Goal: Complete application form

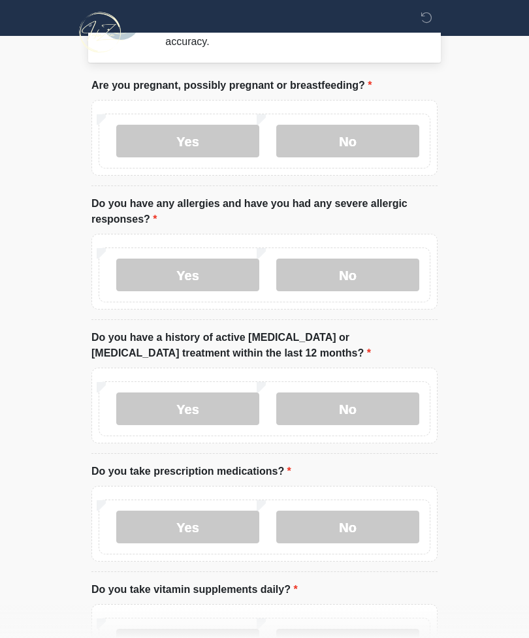
scroll to position [46, 0]
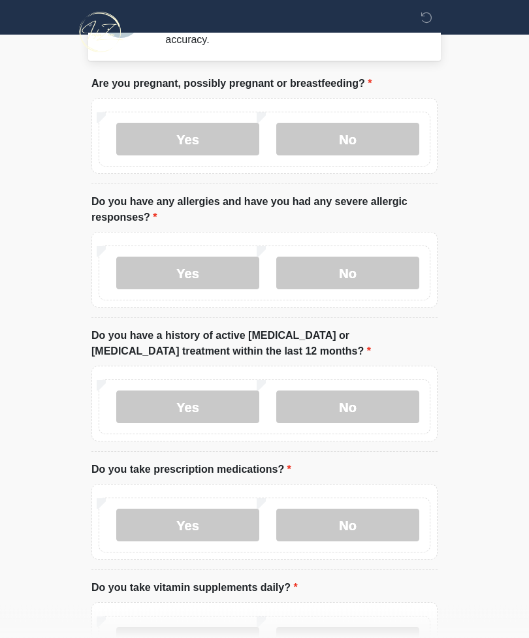
click at [383, 266] on label "No" at bounding box center [347, 273] width 143 height 33
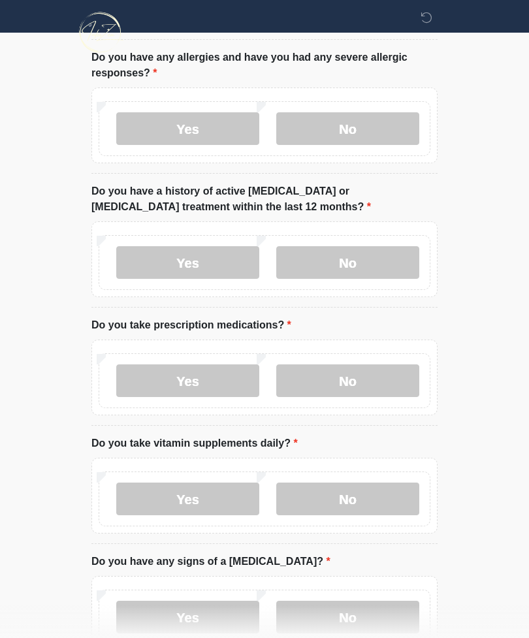
scroll to position [206, 0]
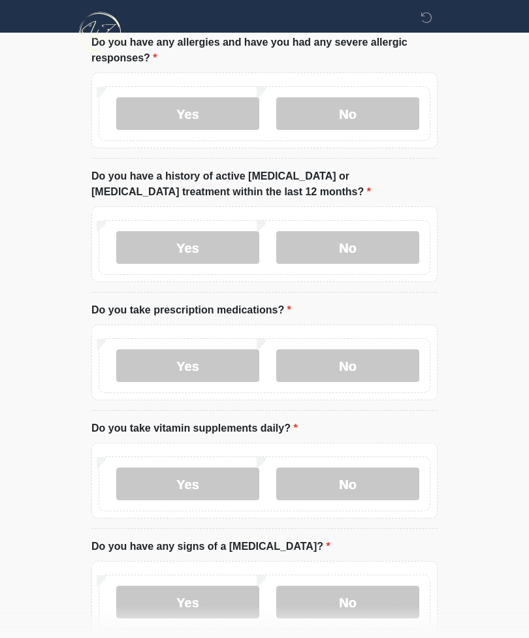
click at [380, 249] on label "No" at bounding box center [347, 247] width 143 height 33
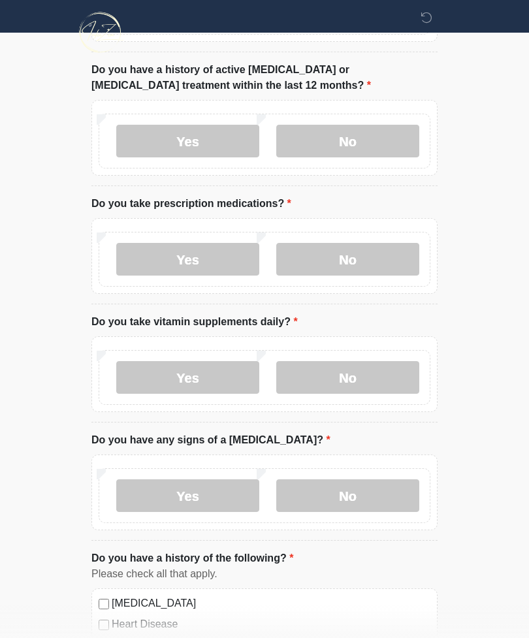
scroll to position [320, 0]
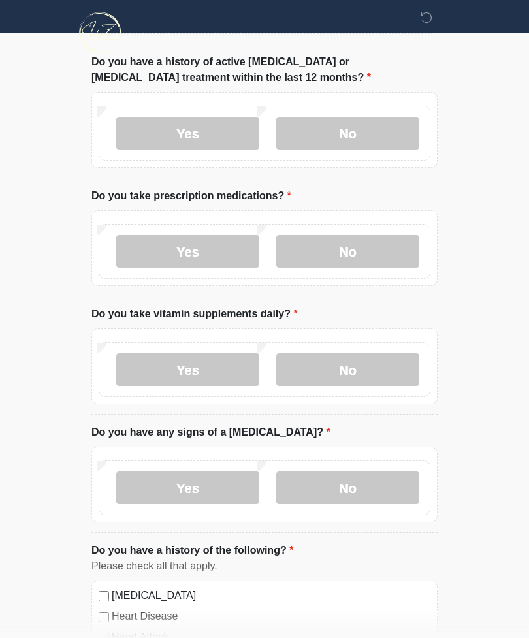
click at [162, 248] on label "Yes" at bounding box center [187, 251] width 143 height 33
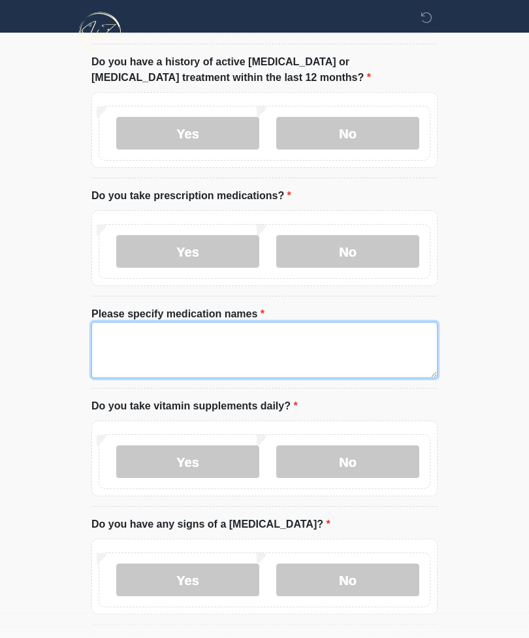
click at [116, 331] on textarea "Please specify medication names" at bounding box center [264, 350] width 346 height 56
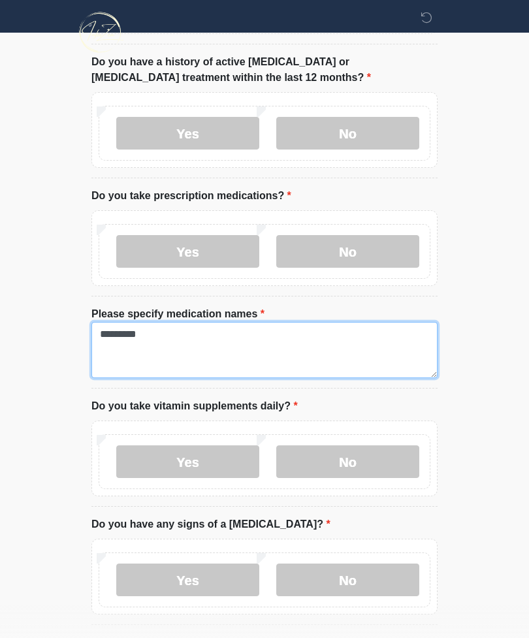
click at [112, 333] on textarea "********" at bounding box center [264, 350] width 346 height 56
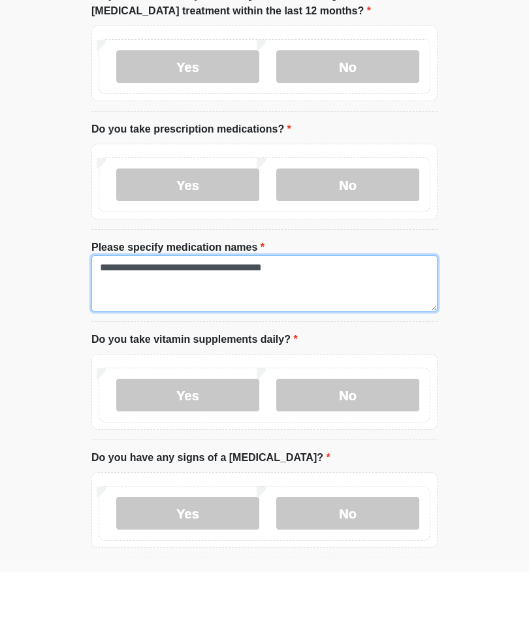
type textarea "**********"
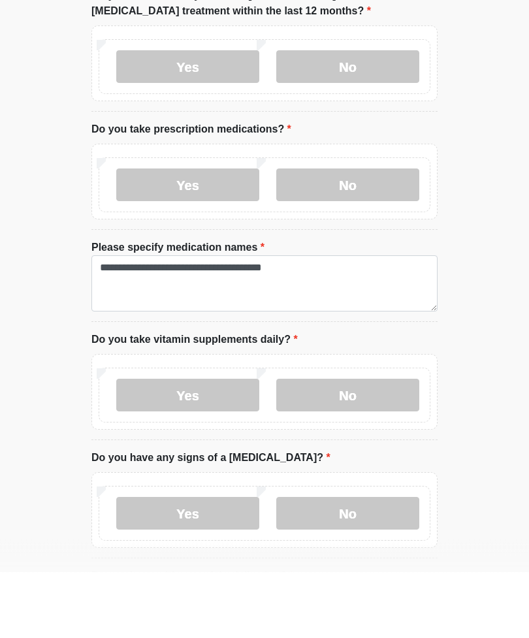
click at [182, 445] on label "Yes" at bounding box center [187, 461] width 143 height 33
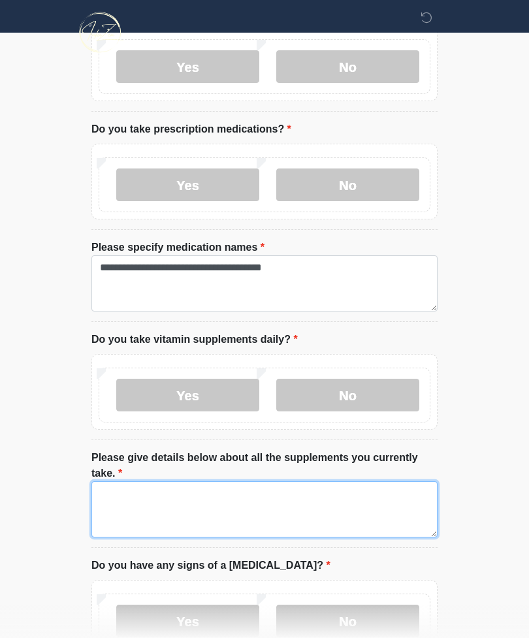
click at [117, 496] on textarea "Please give details below about all the supplements you currently take." at bounding box center [264, 509] width 346 height 56
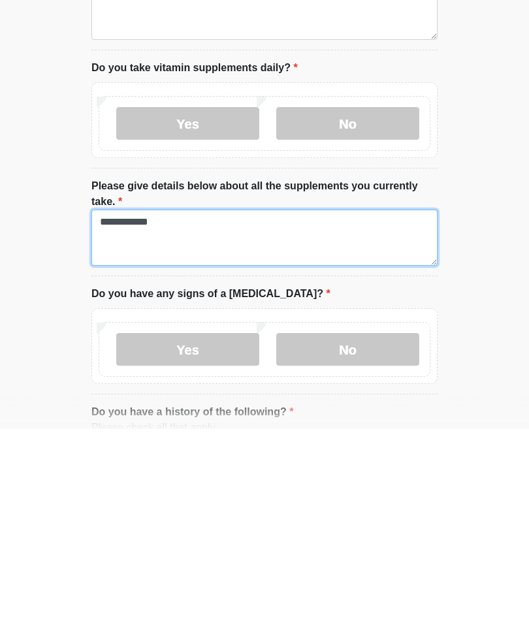
type textarea "**********"
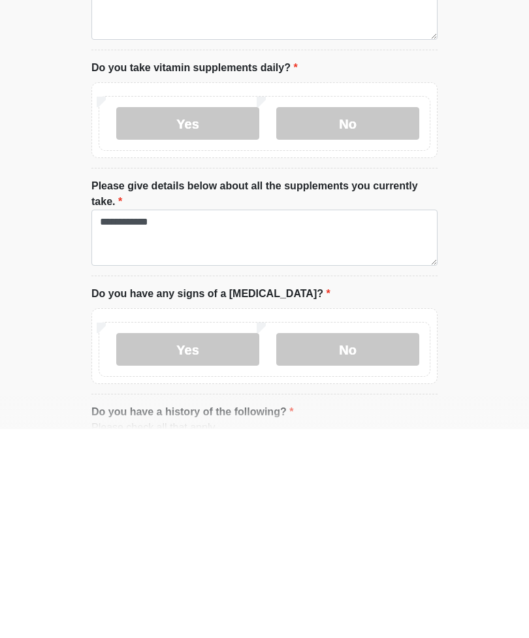
click at [378, 542] on label "No" at bounding box center [347, 558] width 143 height 33
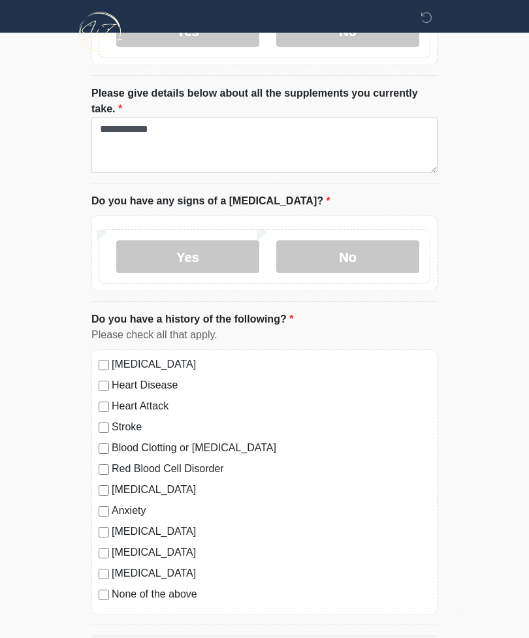
scroll to position [799, 0]
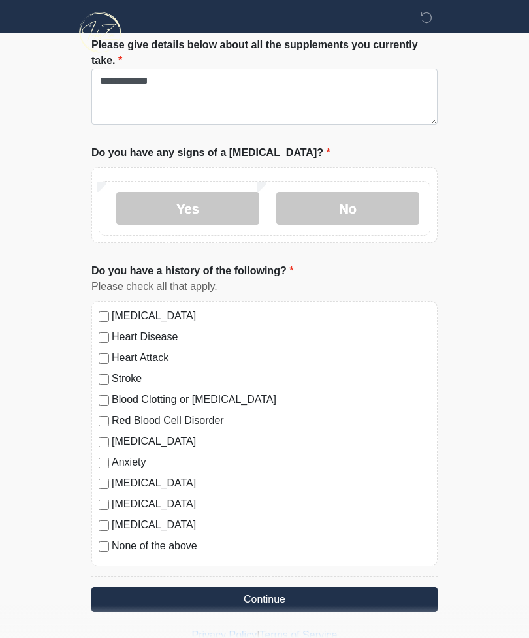
click at [139, 594] on button "Continue" at bounding box center [264, 599] width 346 height 25
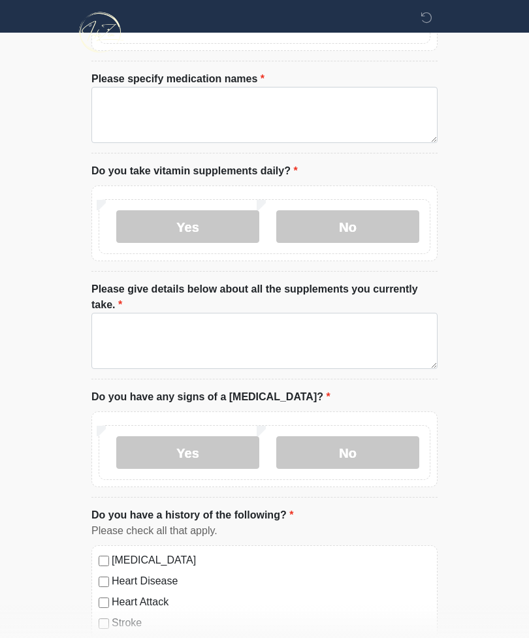
scroll to position [0, 0]
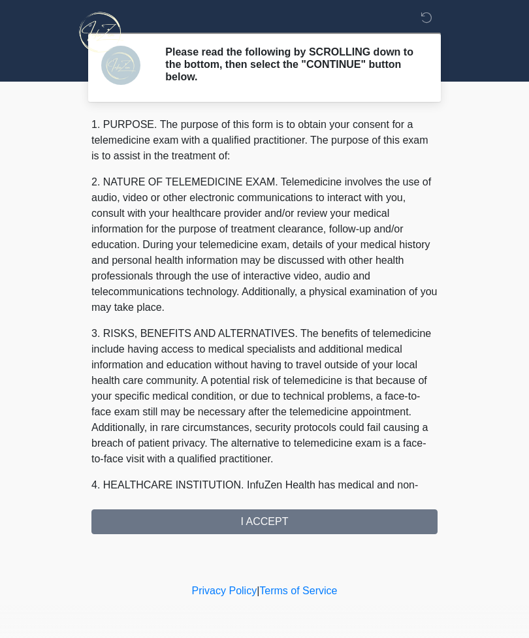
click at [136, 529] on div "1. PURPOSE. The purpose of this form is to obtain your consent for a telemedici…" at bounding box center [264, 325] width 346 height 417
click at [258, 509] on div "1. PURPOSE. The purpose of this form is to obtain your consent for a telemedici…" at bounding box center [264, 325] width 346 height 417
click at [219, 517] on div "1. PURPOSE. The purpose of this form is to obtain your consent for a telemedici…" at bounding box center [264, 325] width 346 height 417
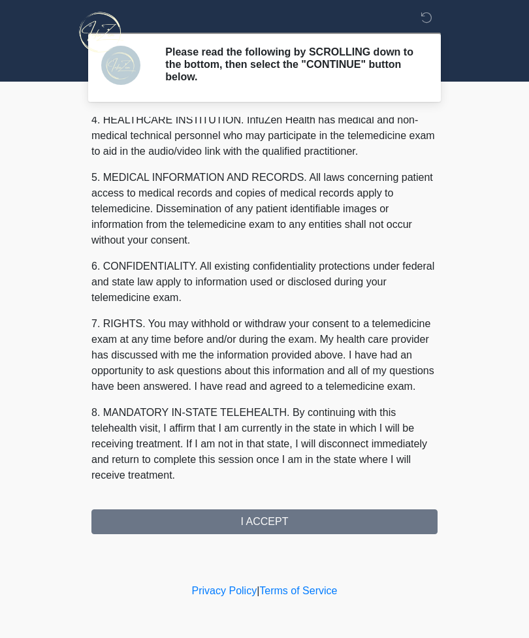
scroll to position [380, 0]
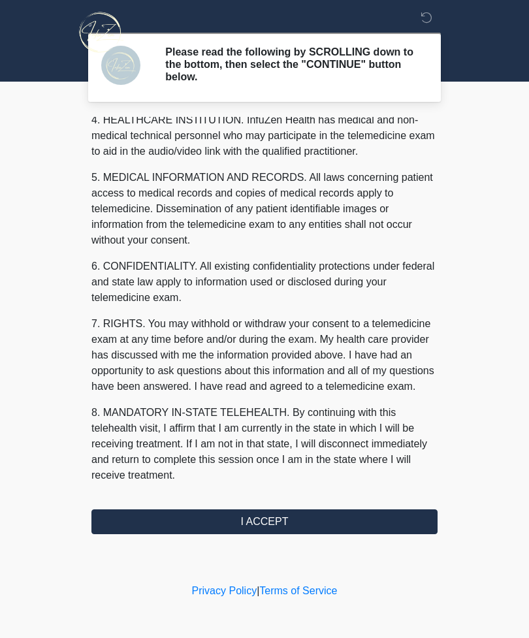
click at [314, 514] on button "I ACCEPT" at bounding box center [264, 521] width 346 height 25
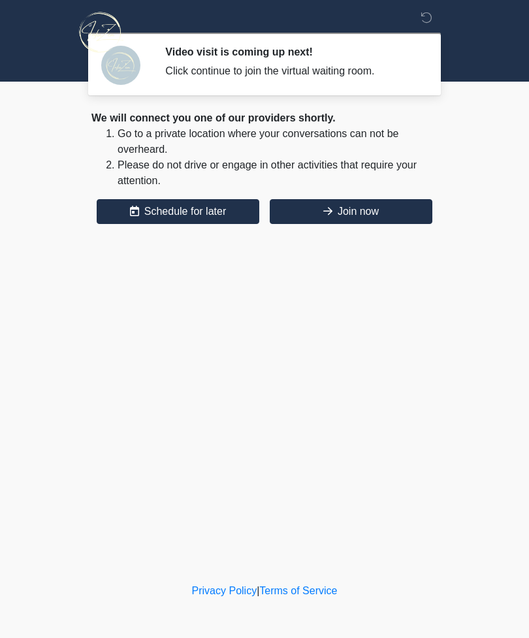
click at [343, 205] on button "Join now" at bounding box center [350, 211] width 162 height 25
